Goal: Information Seeking & Learning: Find specific fact

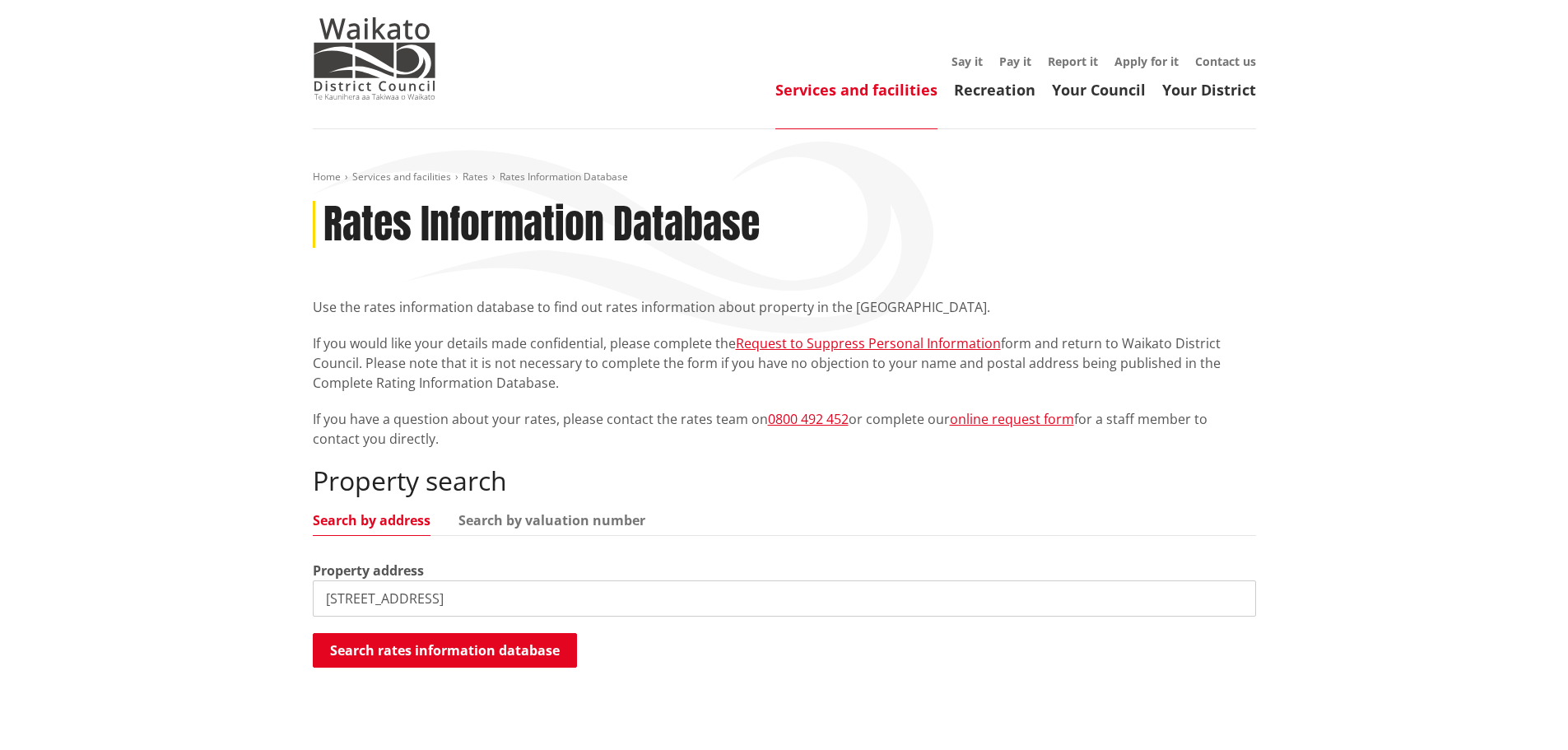
scroll to position [247, 0]
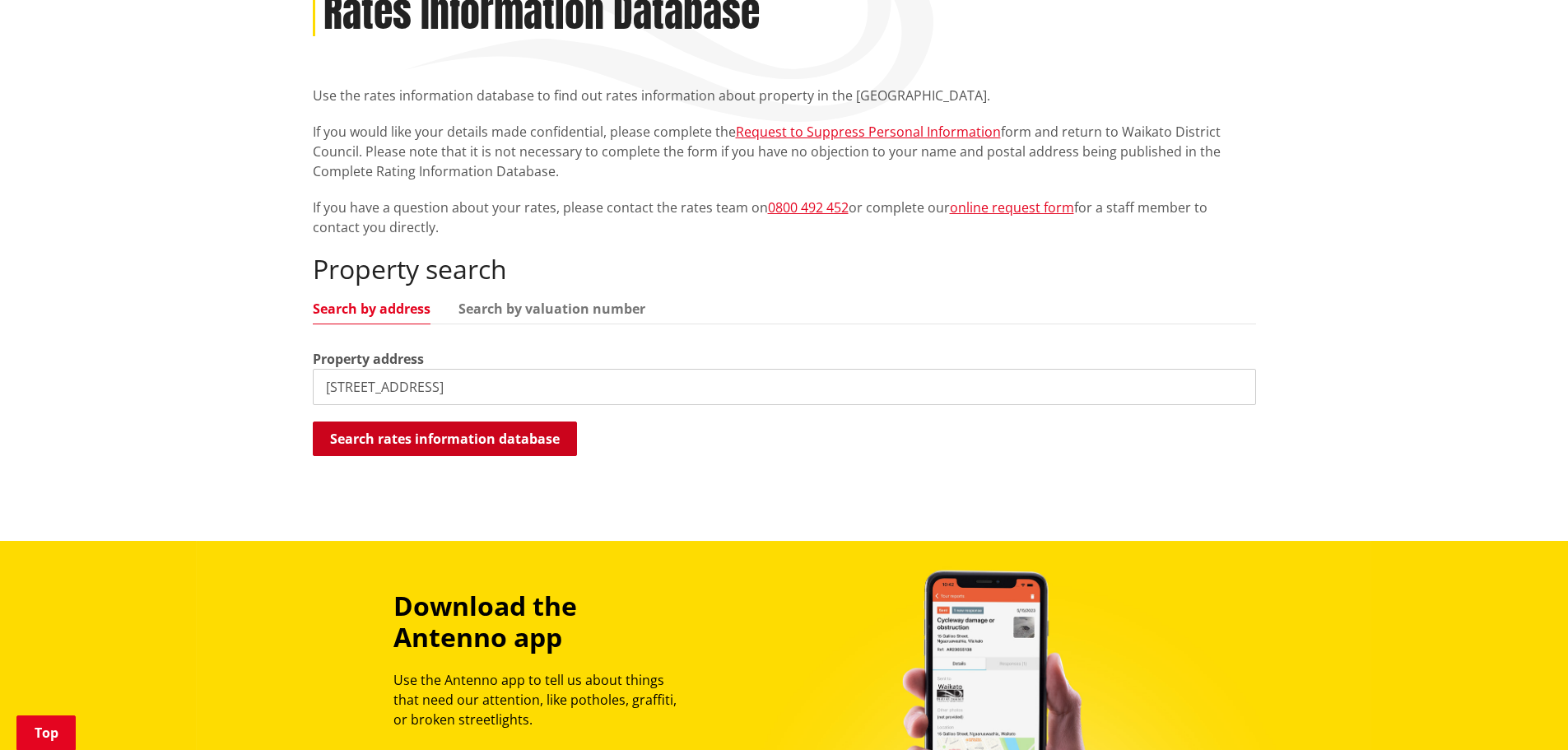
click at [490, 437] on button "Search rates information database" at bounding box center [444, 439] width 265 height 35
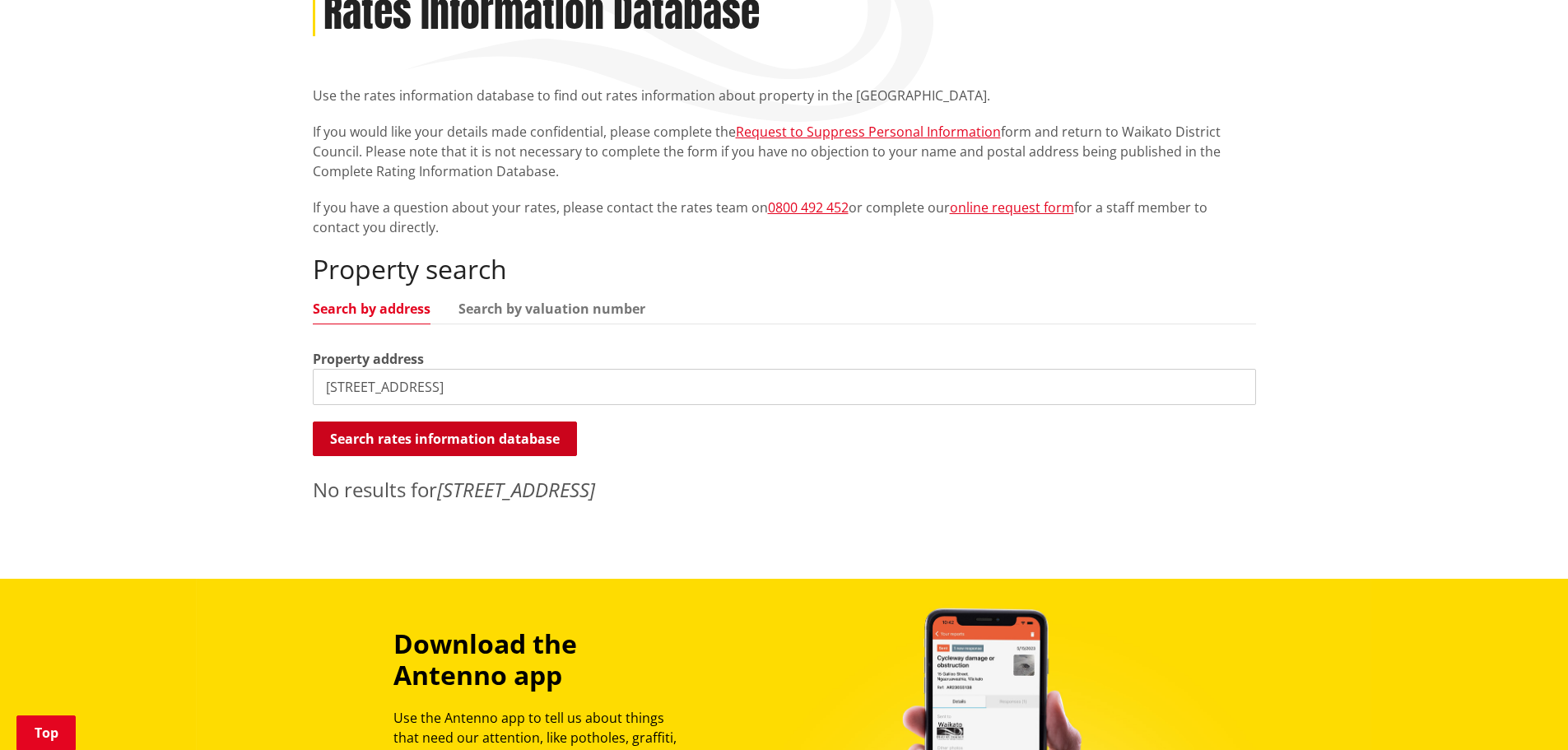
click at [467, 435] on button "Search rates information database" at bounding box center [444, 439] width 265 height 35
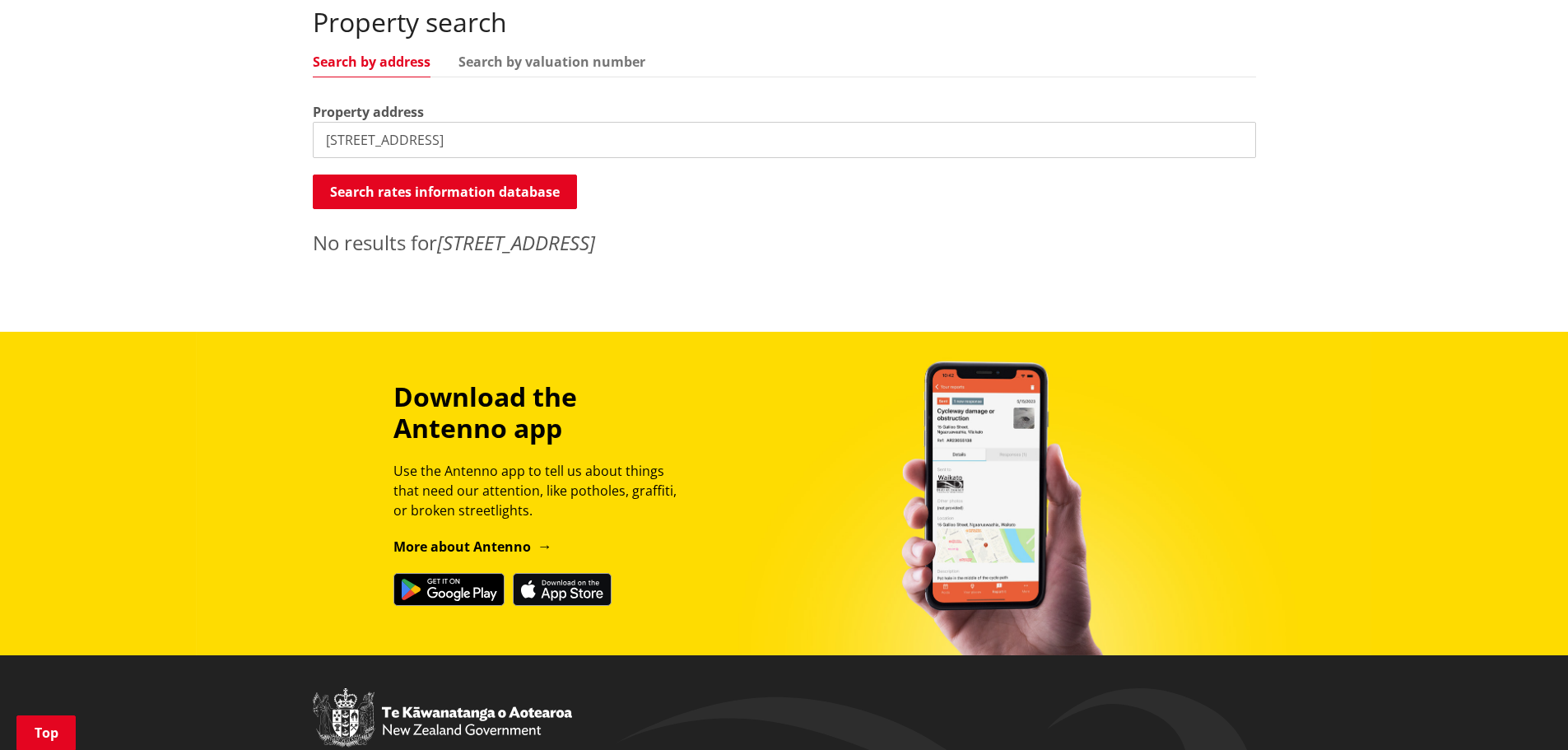
scroll to position [0, 0]
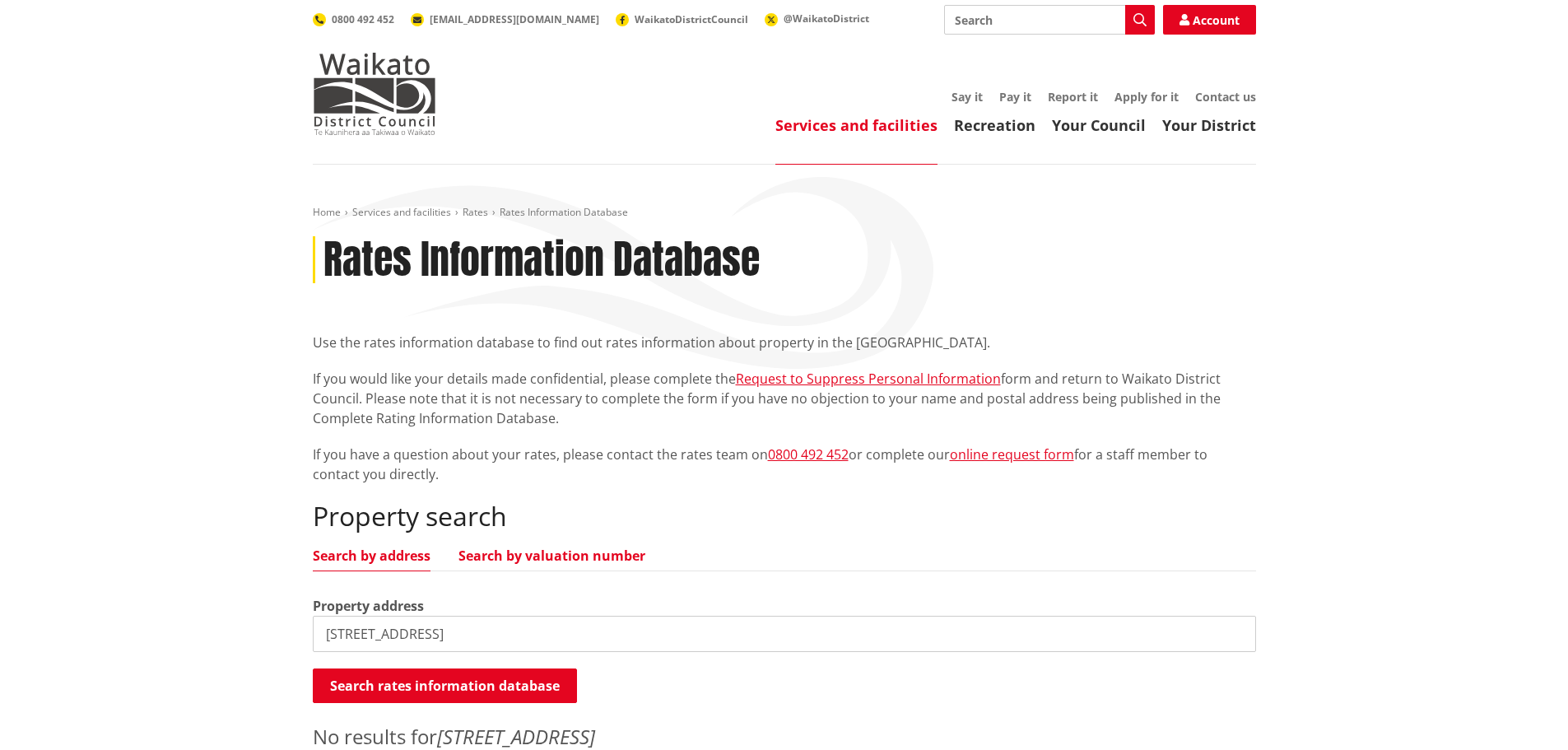
click at [532, 554] on link "Search by valuation number" at bounding box center [552, 555] width 187 height 13
click at [375, 555] on link "Search by address" at bounding box center [371, 555] width 117 height 13
drag, startPoint x: 535, startPoint y: 631, endPoint x: 429, endPoint y: 636, distance: 106.1
click at [429, 636] on input "[STREET_ADDRESS]" at bounding box center [784, 634] width 944 height 36
type input "[STREET_ADDRESS]"
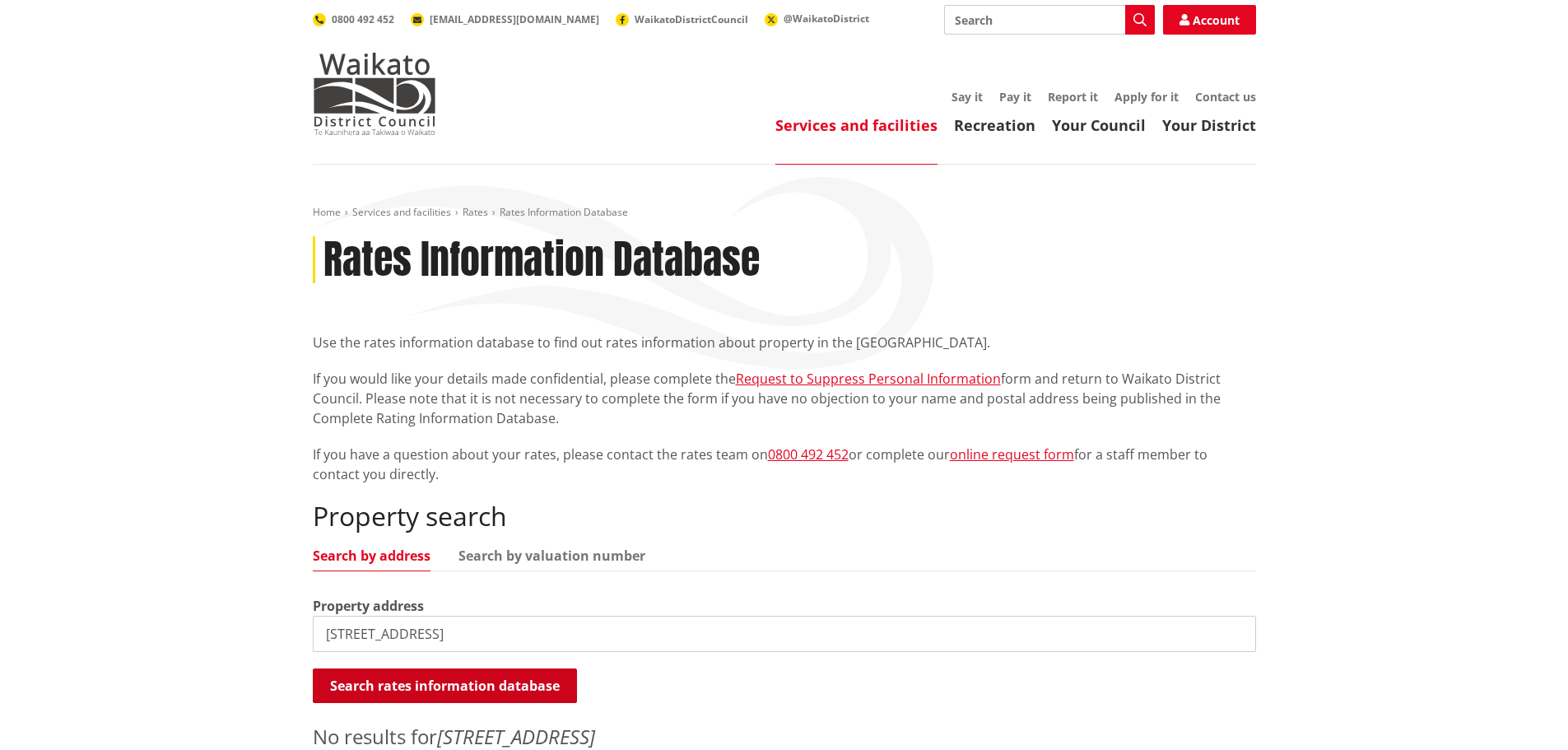
click at [385, 677] on button "Search rates information database" at bounding box center [444, 685] width 265 height 35
click at [464, 635] on input "[STREET_ADDRESS]" at bounding box center [784, 634] width 944 height 36
drag, startPoint x: 444, startPoint y: 627, endPoint x: 220, endPoint y: 620, distance: 224.1
click at [224, 619] on div "Home Services and facilities Rates Rates Information Database Rates Information…" at bounding box center [784, 495] width 1568 height 661
type input "2"
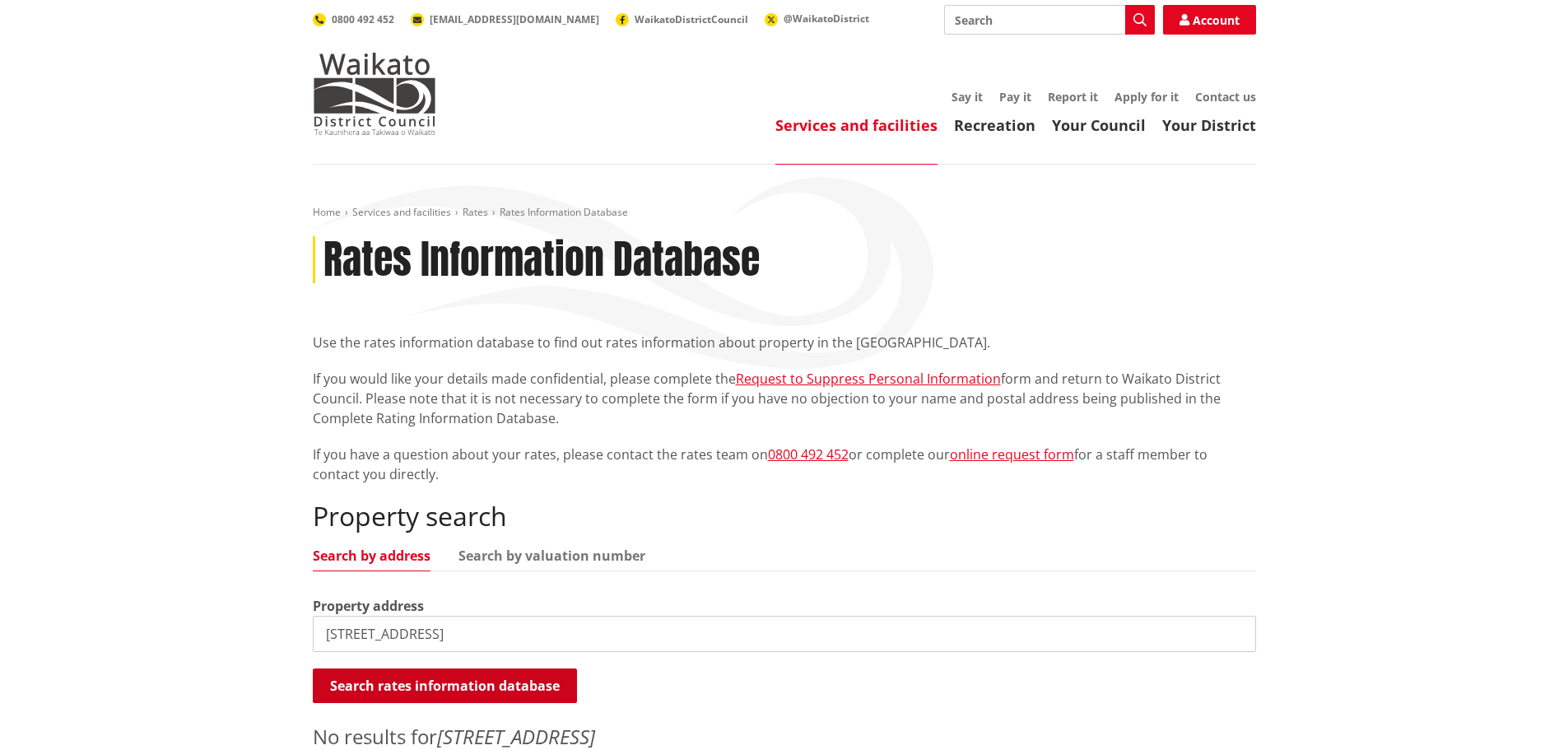
type input "[STREET_ADDRESS]"
click at [528, 684] on button "Search rates information database" at bounding box center [444, 685] width 265 height 35
click at [541, 550] on link "Search by valuation number" at bounding box center [552, 555] width 187 height 13
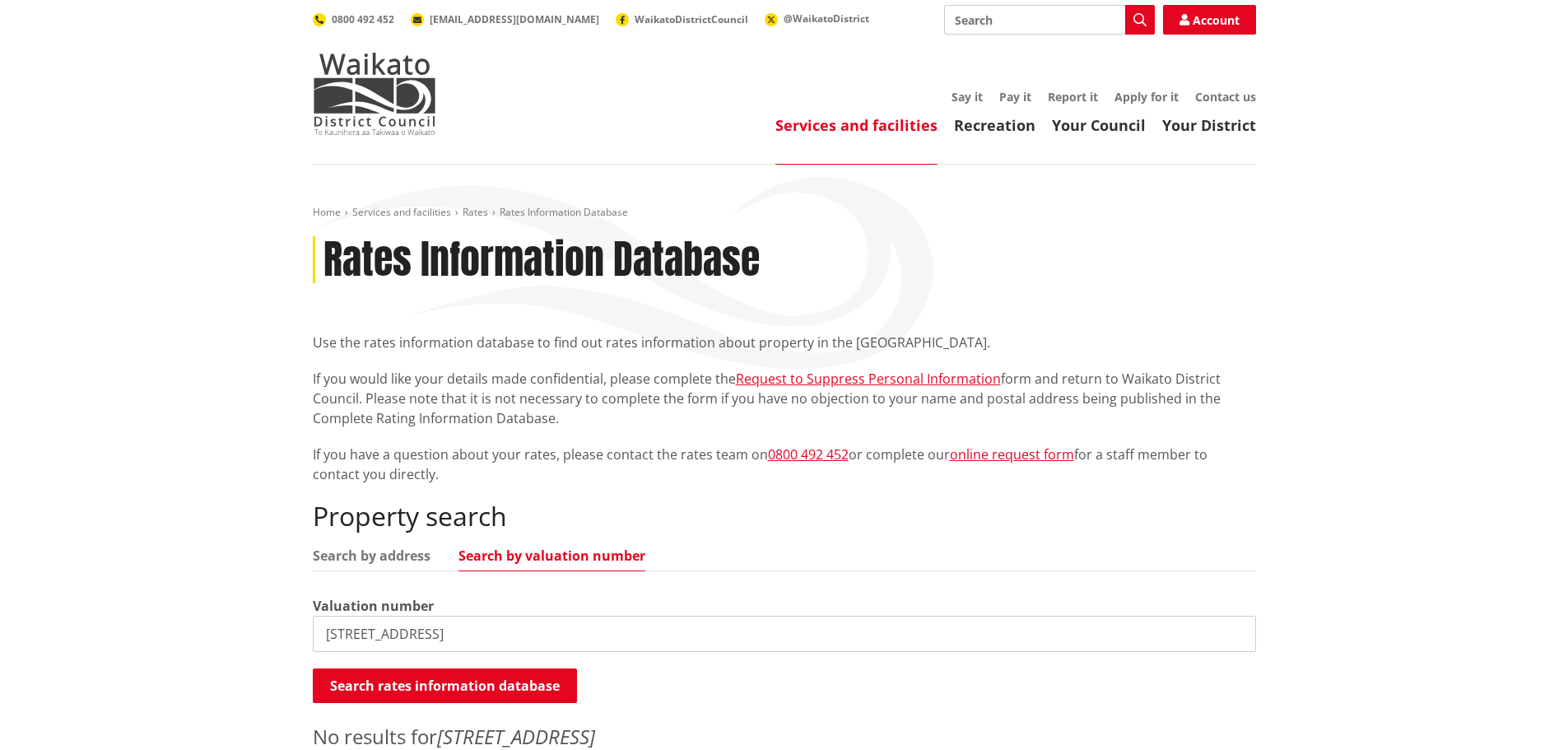
drag, startPoint x: 495, startPoint y: 634, endPoint x: 325, endPoint y: 635, distance: 170.0
click at [325, 635] on input "[STREET_ADDRESS]" at bounding box center [784, 634] width 944 height 36
